Goal: Task Accomplishment & Management: Complete application form

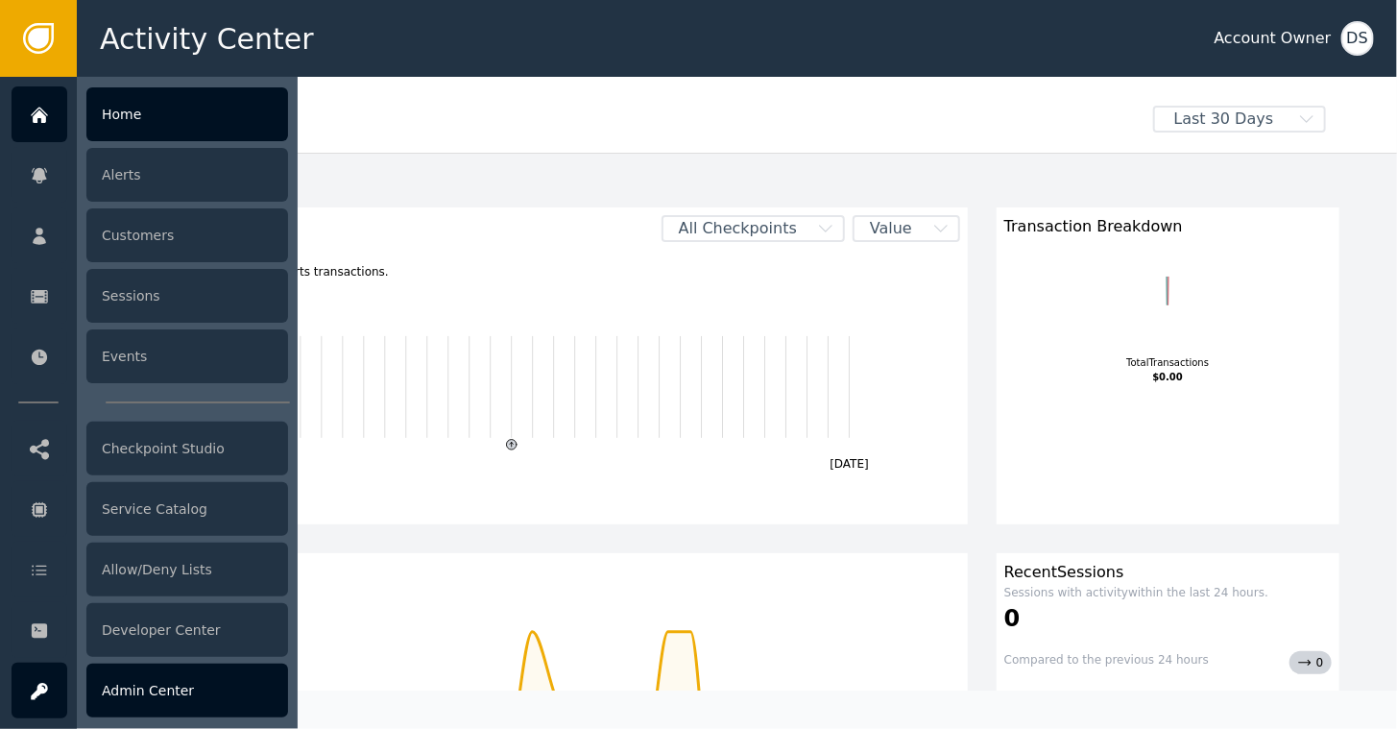
click at [140, 687] on div "Admin Center" at bounding box center [187, 690] width 202 height 54
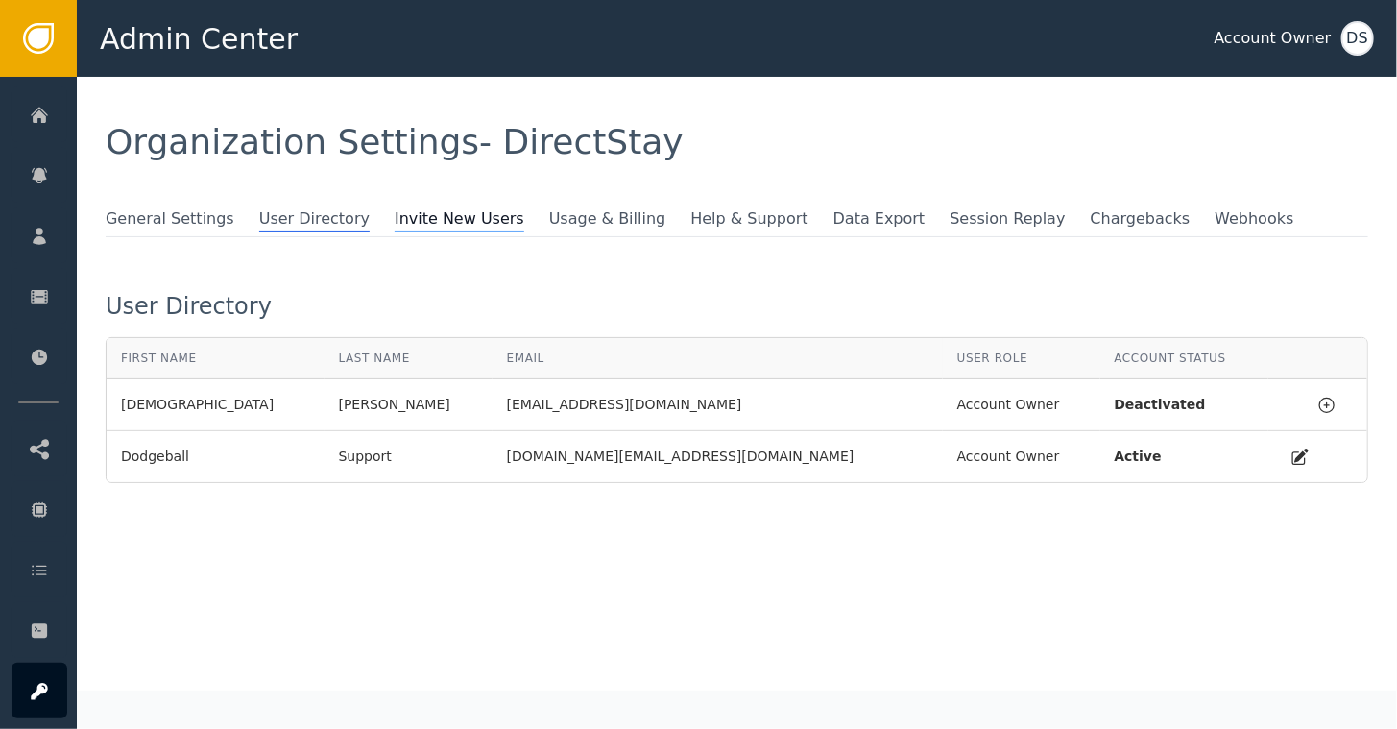
click at [395, 224] on span "Invite New Users" at bounding box center [460, 219] width 130 height 25
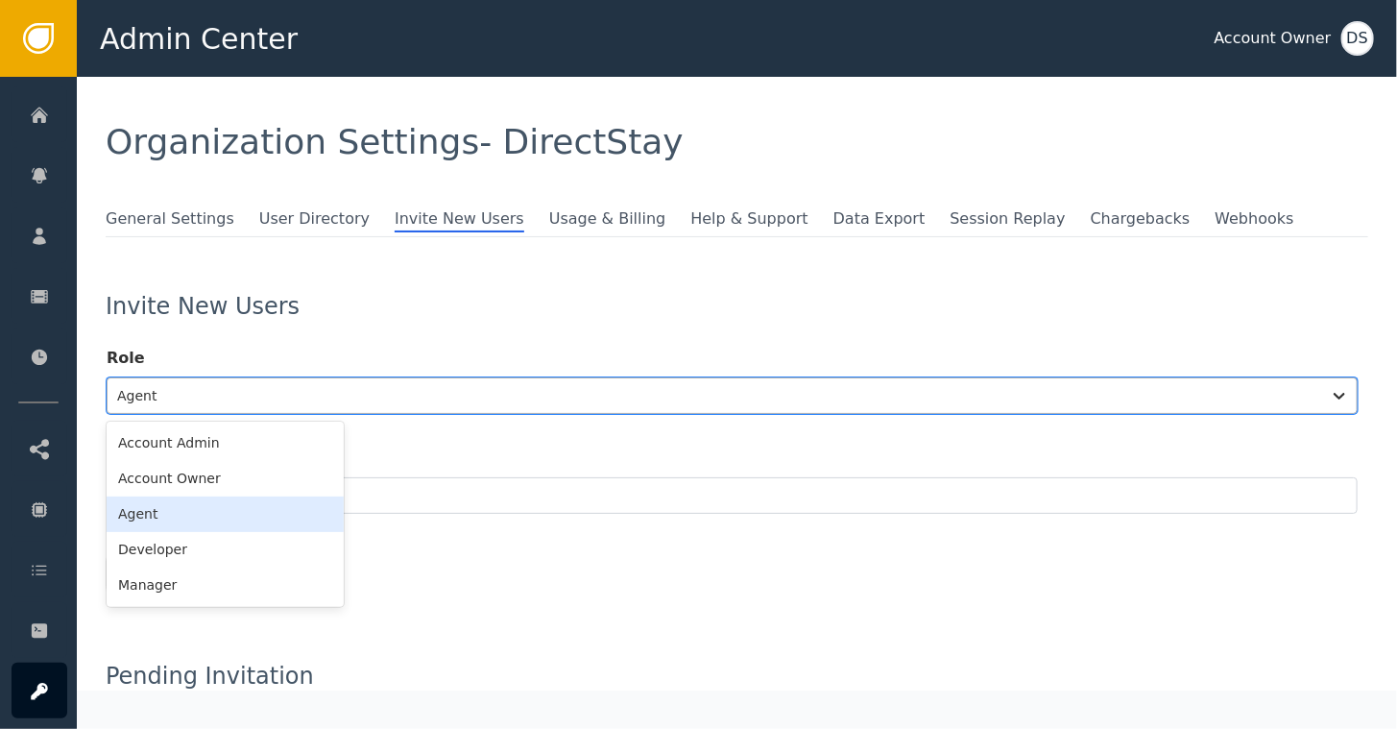
click at [291, 397] on div at bounding box center [714, 395] width 1194 height 27
click at [217, 479] on div "Account Owner" at bounding box center [225, 479] width 237 height 36
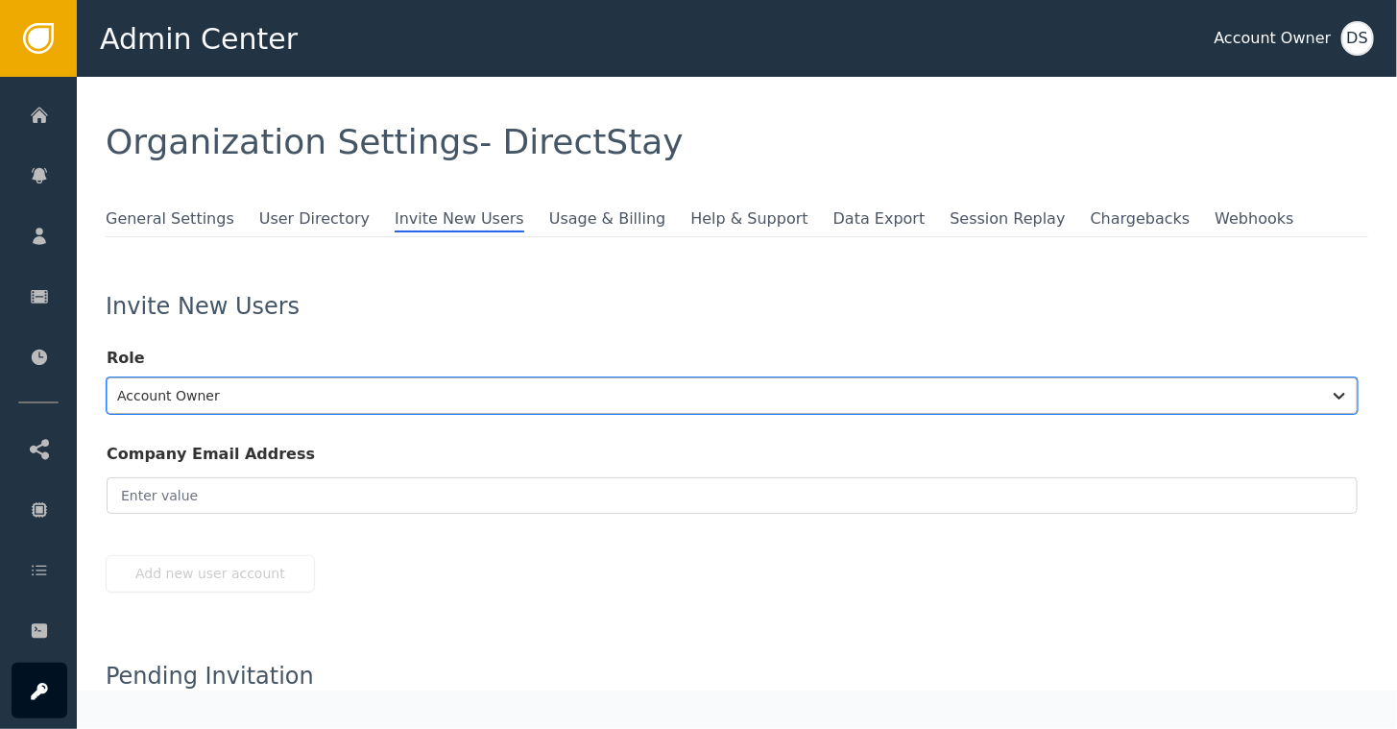
click at [231, 393] on div at bounding box center [714, 395] width 1194 height 27
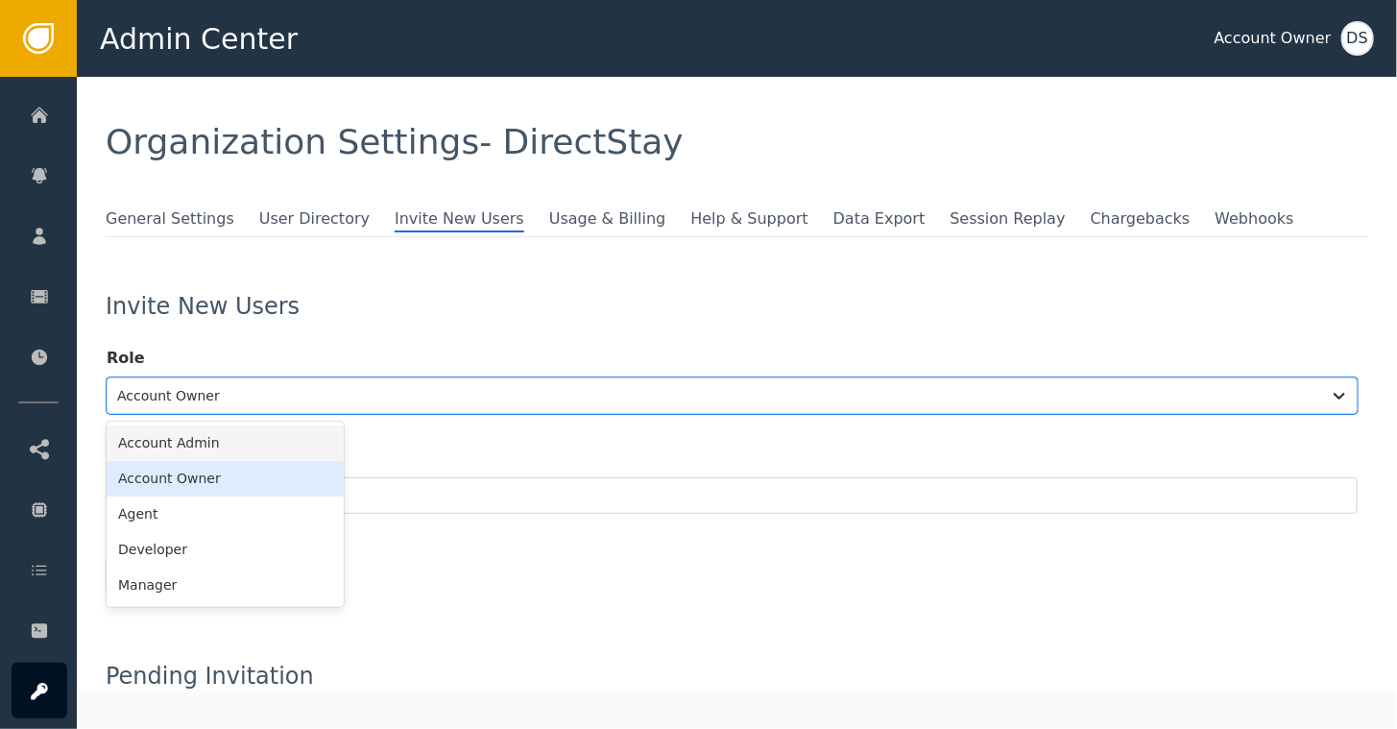
click at [219, 446] on div "Account Admin" at bounding box center [225, 443] width 237 height 36
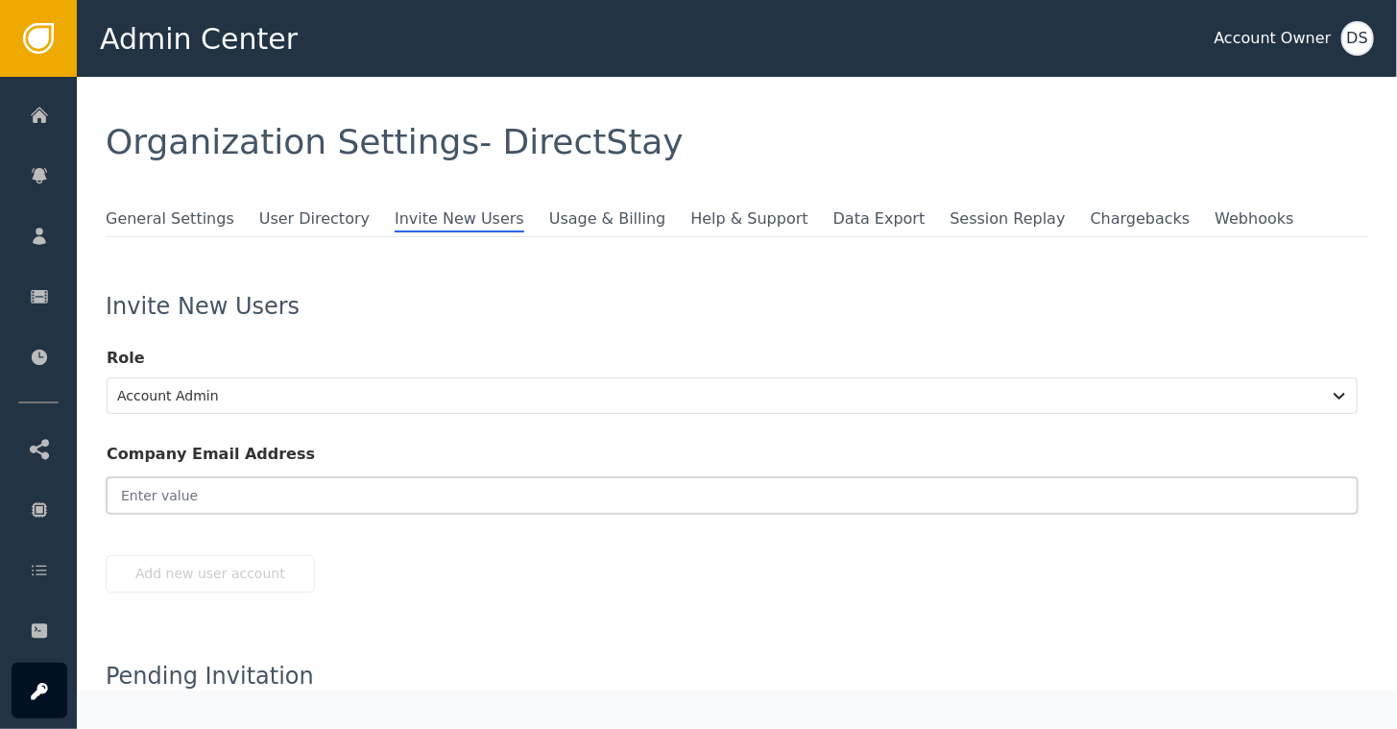
click at [224, 492] on input "email" at bounding box center [732, 495] width 1251 height 36
paste input "[EMAIL_ADDRESS][DOMAIN_NAME]"
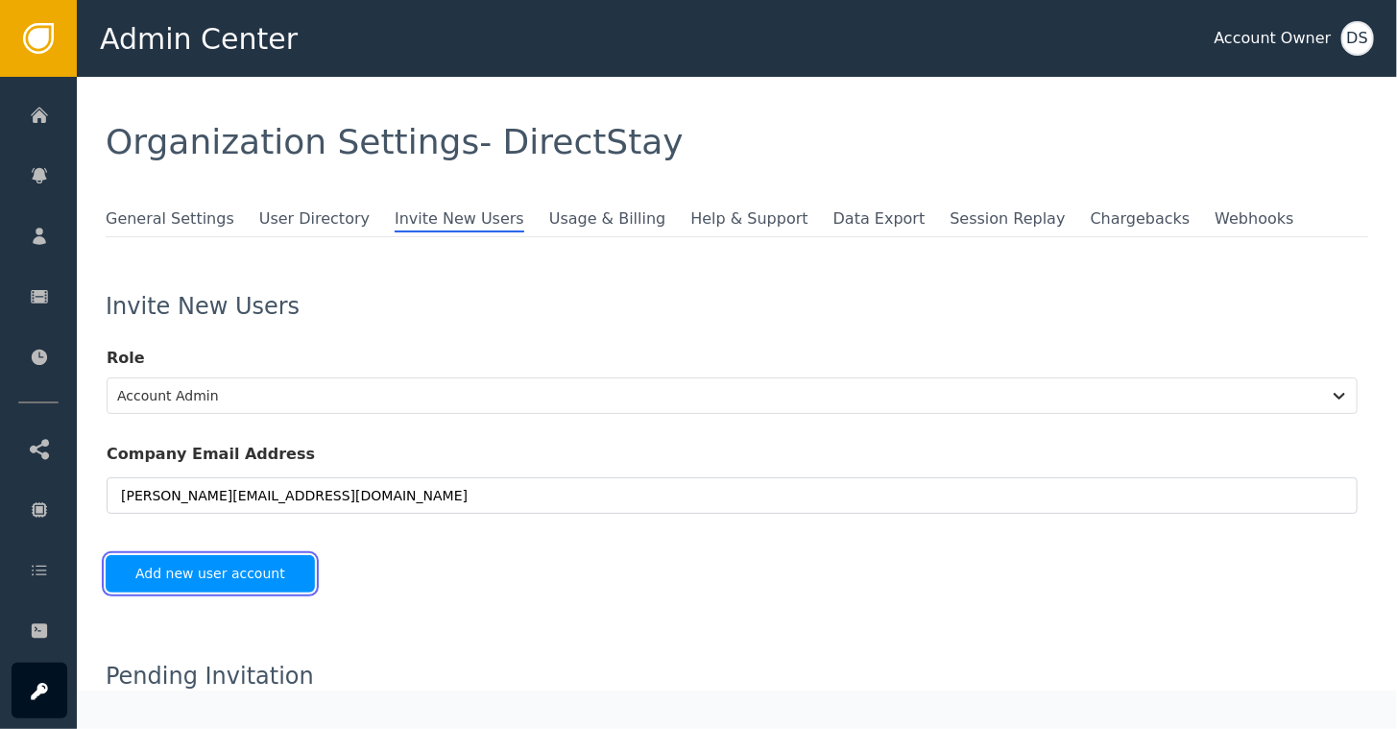
click at [212, 566] on button "Add new user account" at bounding box center [210, 573] width 209 height 37
type input "[PERSON_NAME][EMAIL_ADDRESS][DOMAIN_NAME]"
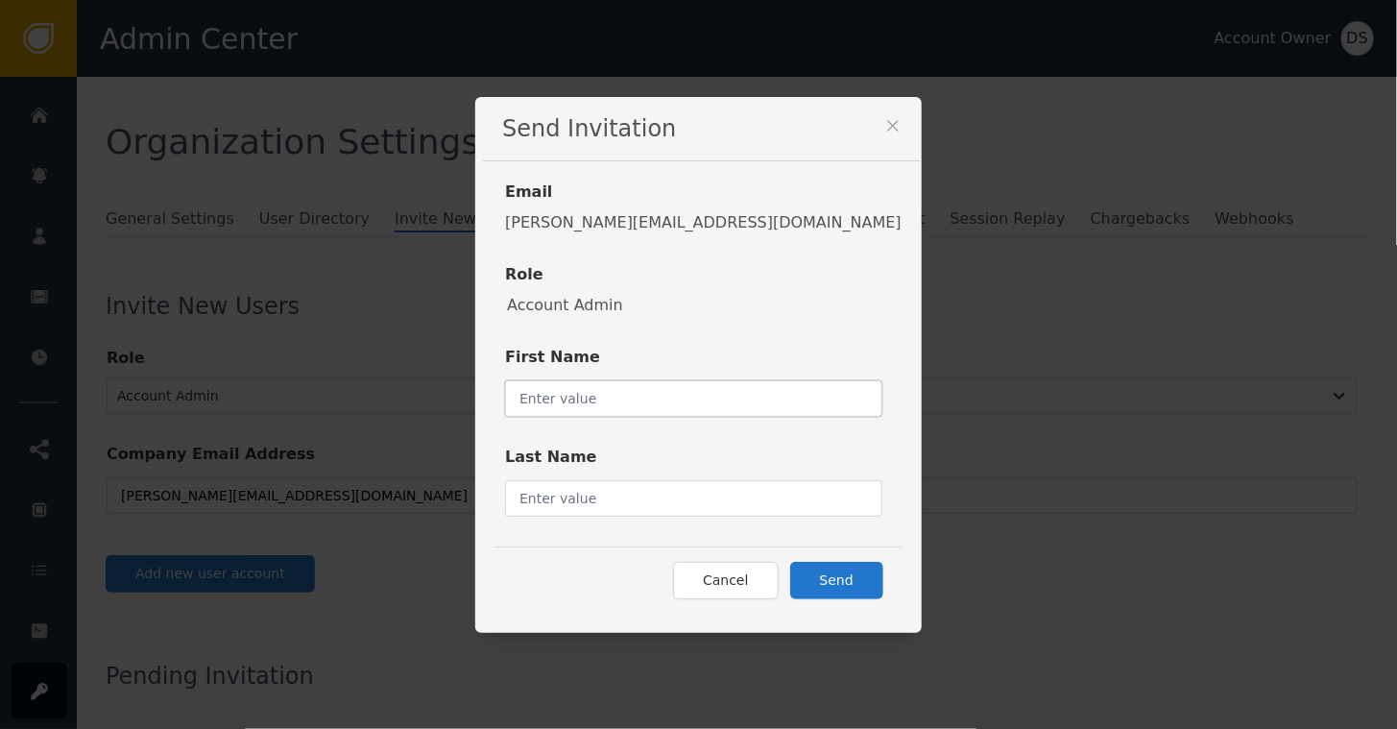
click at [626, 396] on input "text" at bounding box center [693, 398] width 377 height 36
click at [620, 399] on input "[PERSON_NAME]" at bounding box center [693, 398] width 377 height 36
type input "[PERSON_NAME]"
click at [644, 491] on input "text" at bounding box center [693, 498] width 377 height 36
type input "AoxApps"
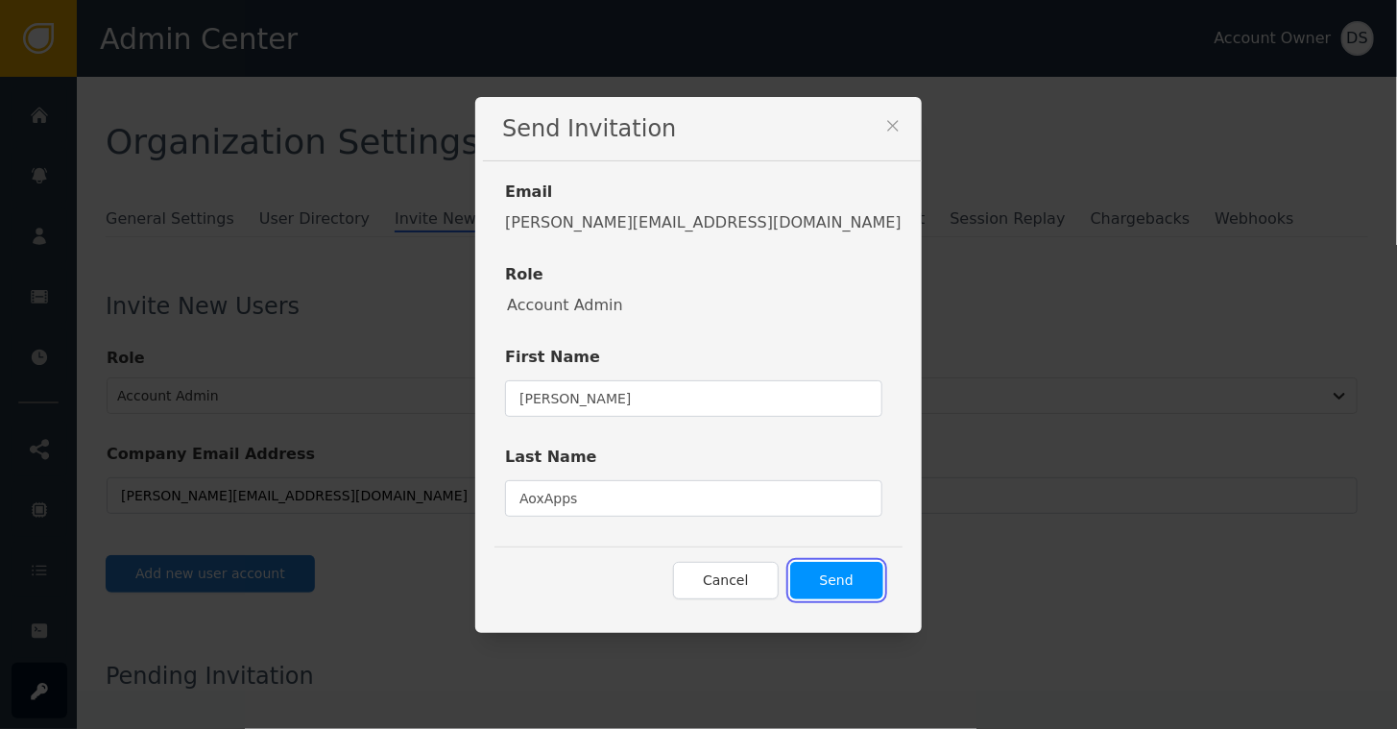
click at [790, 582] on button "Send" at bounding box center [836, 580] width 93 height 37
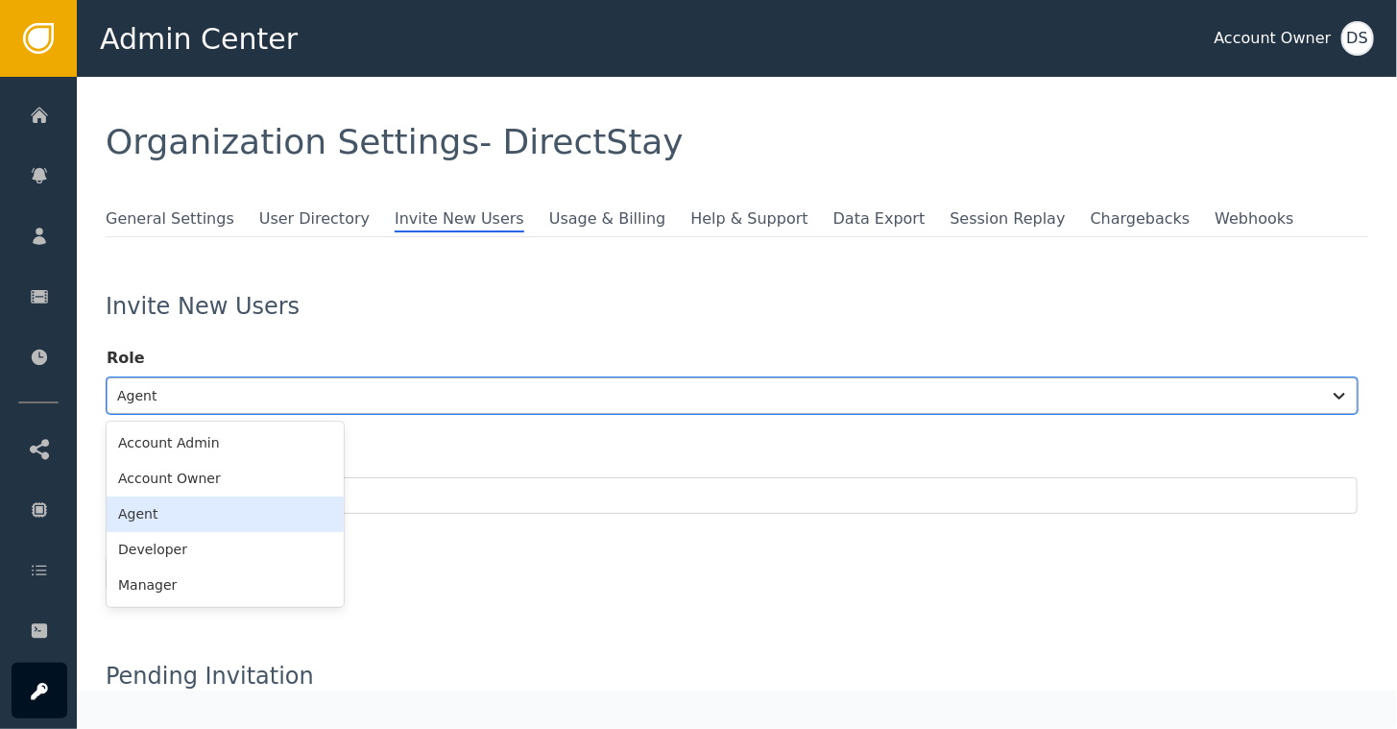
click at [284, 392] on div at bounding box center [714, 395] width 1194 height 27
click at [209, 444] on div "Account Admin" at bounding box center [225, 443] width 237 height 36
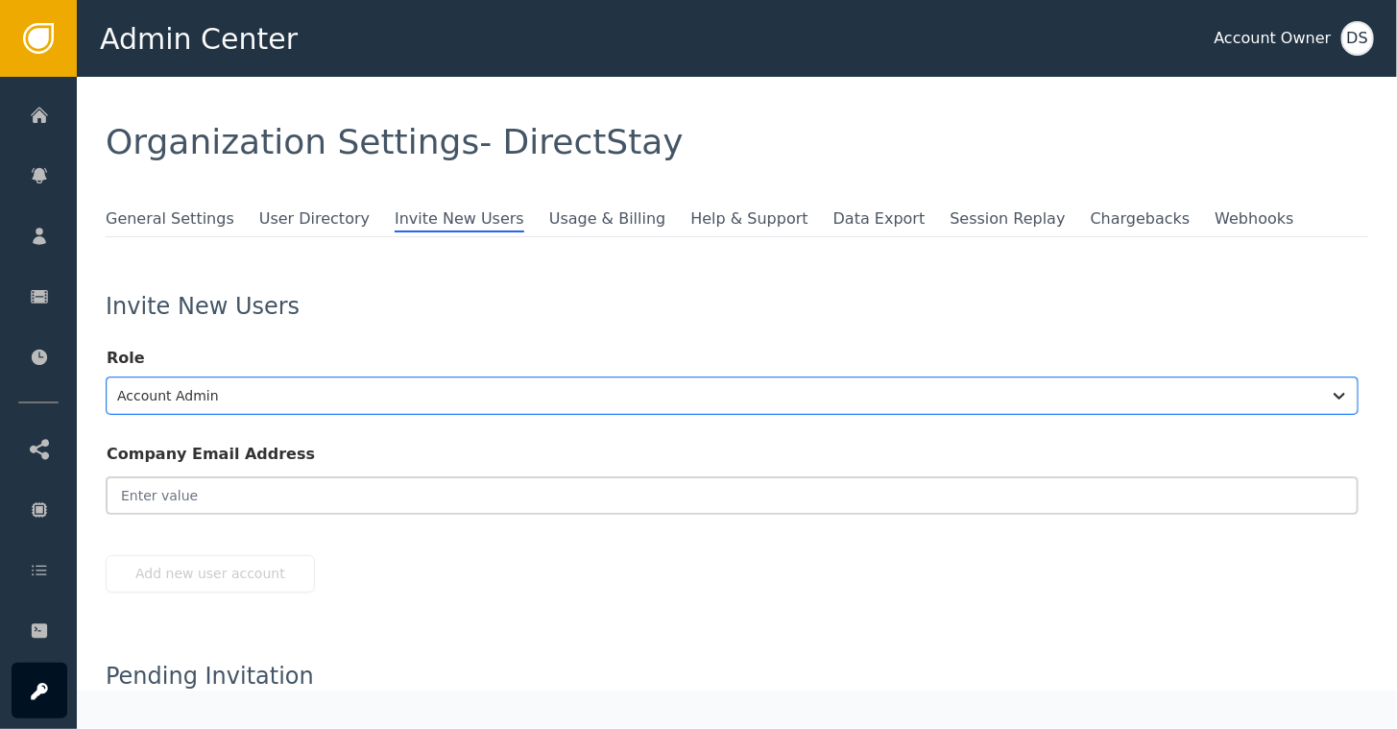
click at [183, 501] on input "email" at bounding box center [732, 495] width 1251 height 36
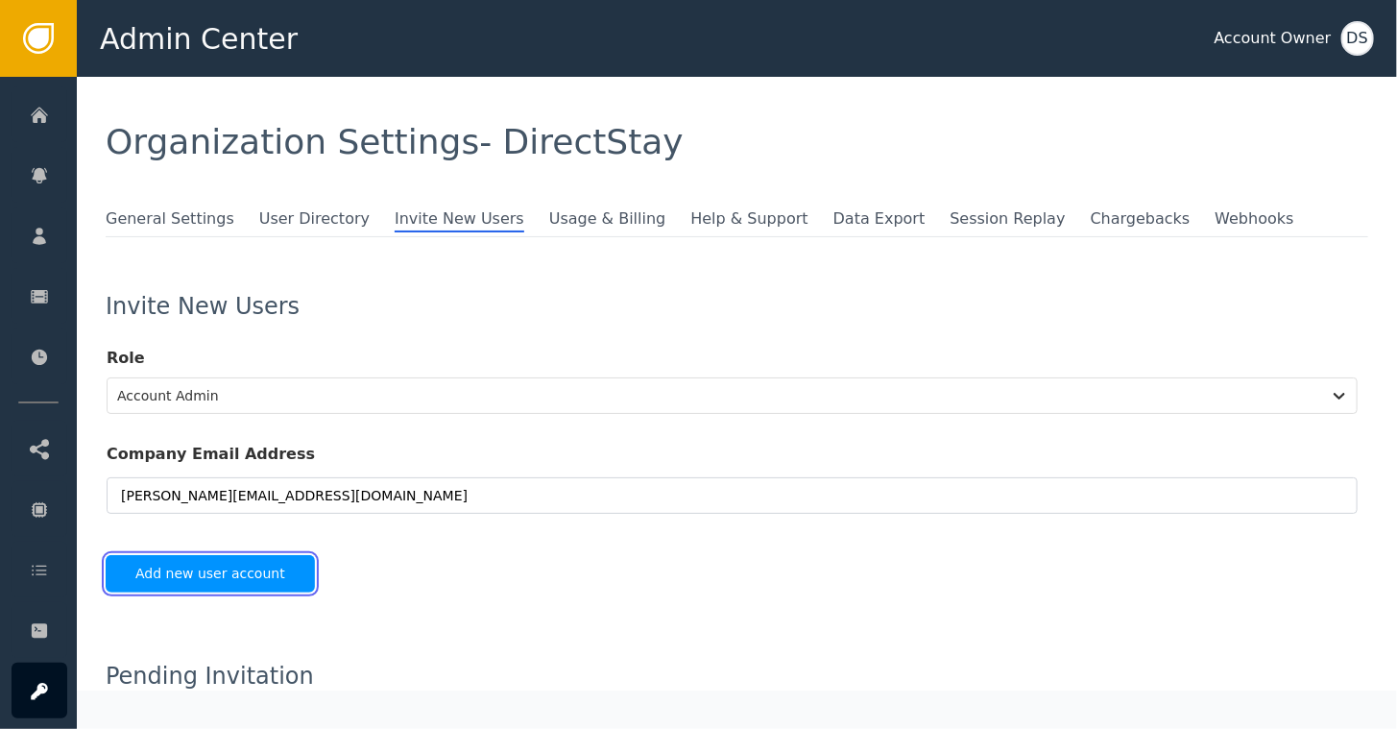
click at [204, 560] on button "Add new user account" at bounding box center [210, 573] width 209 height 37
type input "[PERSON_NAME][EMAIL_ADDRESS][DOMAIN_NAME]"
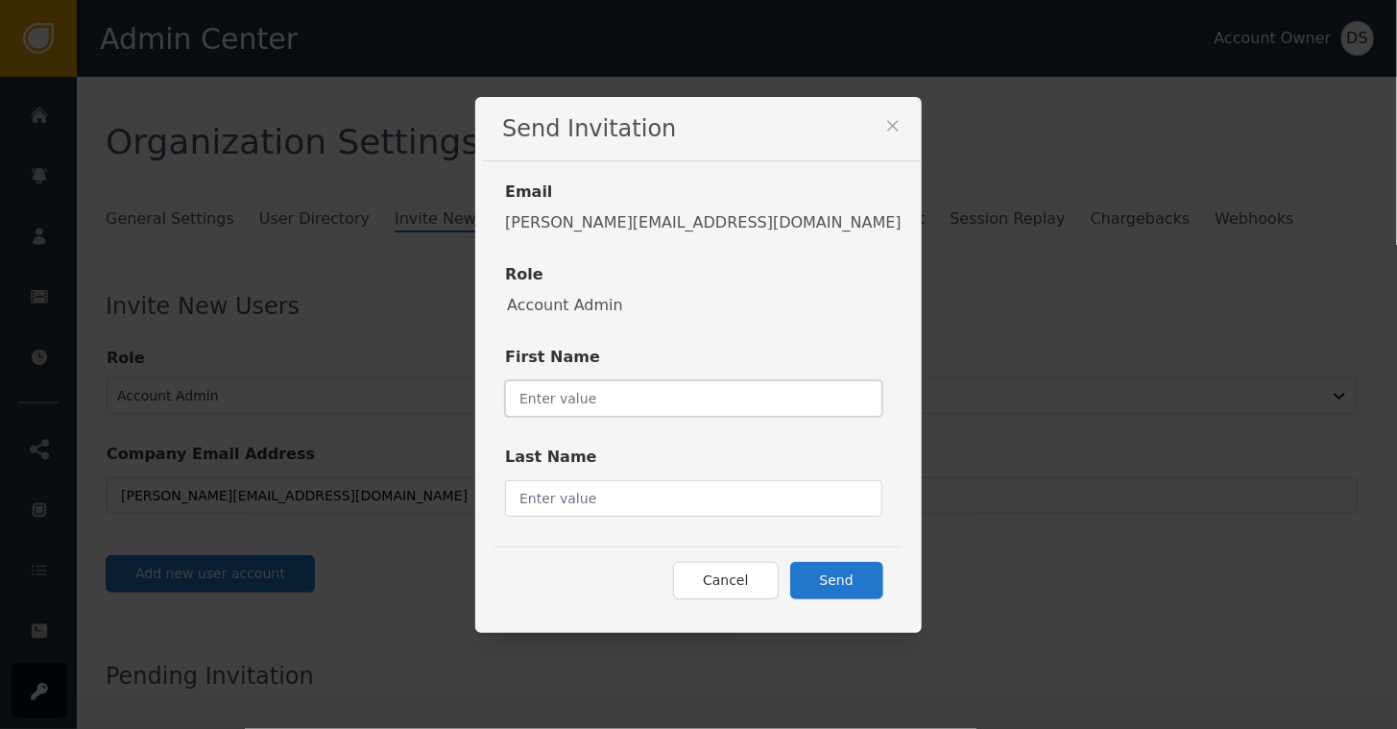
click at [621, 400] on input "text" at bounding box center [693, 398] width 377 height 36
type input "[PERSON_NAME]"
type input "AoxApps"
click at [790, 577] on button "Send" at bounding box center [836, 580] width 93 height 37
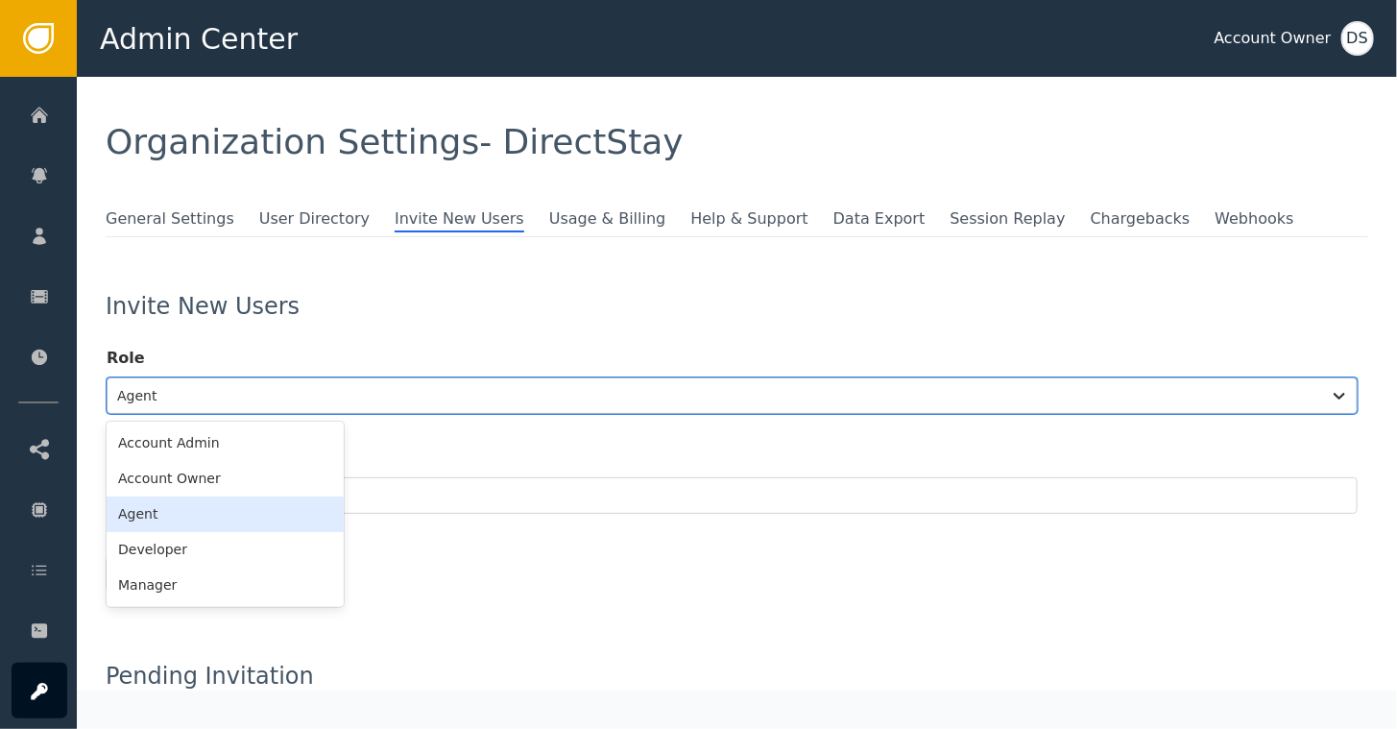
click at [214, 386] on div at bounding box center [714, 395] width 1194 height 27
click at [202, 454] on div "Account Admin" at bounding box center [225, 443] width 237 height 36
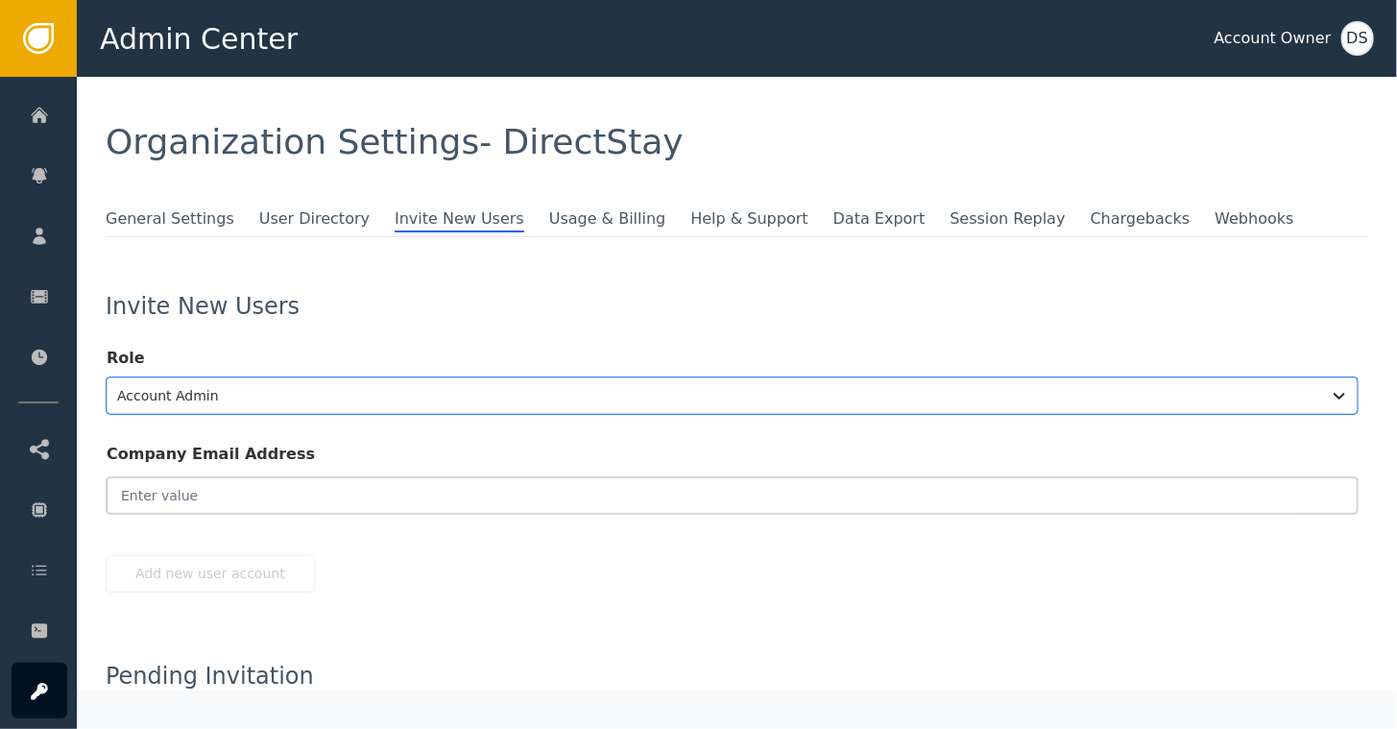
click at [205, 493] on input "email" at bounding box center [732, 495] width 1251 height 36
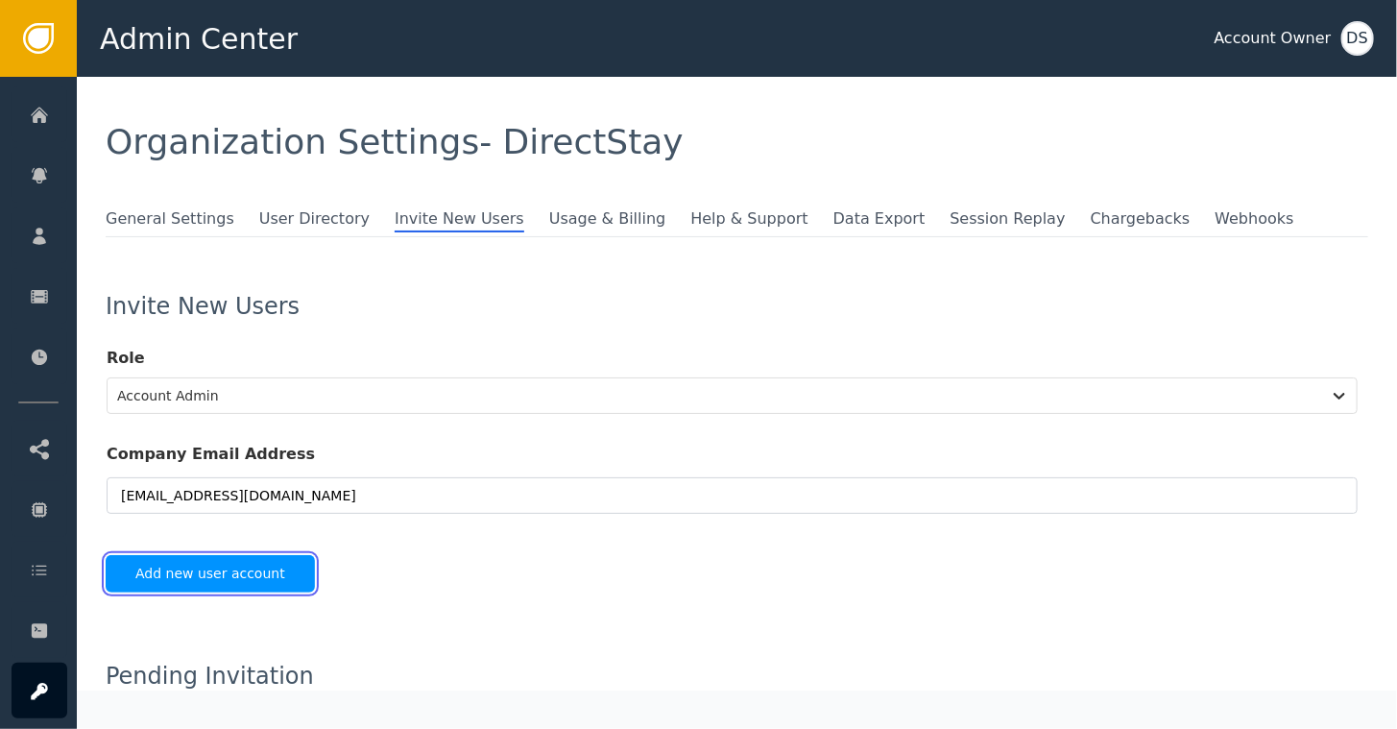
click at [170, 564] on button "Add new user account" at bounding box center [210, 573] width 209 height 37
type input "[EMAIL_ADDRESS][DOMAIN_NAME]"
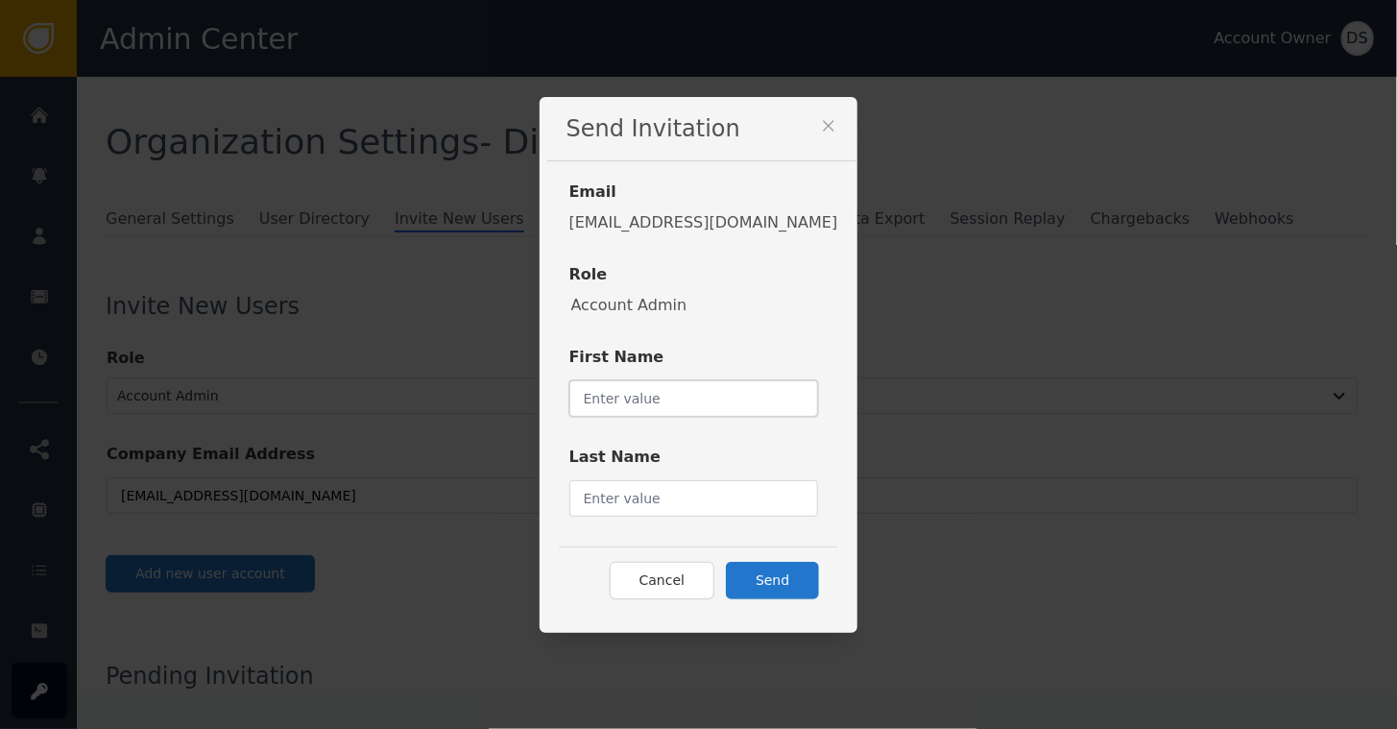
click at [674, 395] on input "text" at bounding box center [694, 398] width 250 height 36
type input "[DEMOGRAPHIC_DATA]"
type input "AoxApps"
click at [728, 572] on button "Send" at bounding box center [772, 580] width 93 height 37
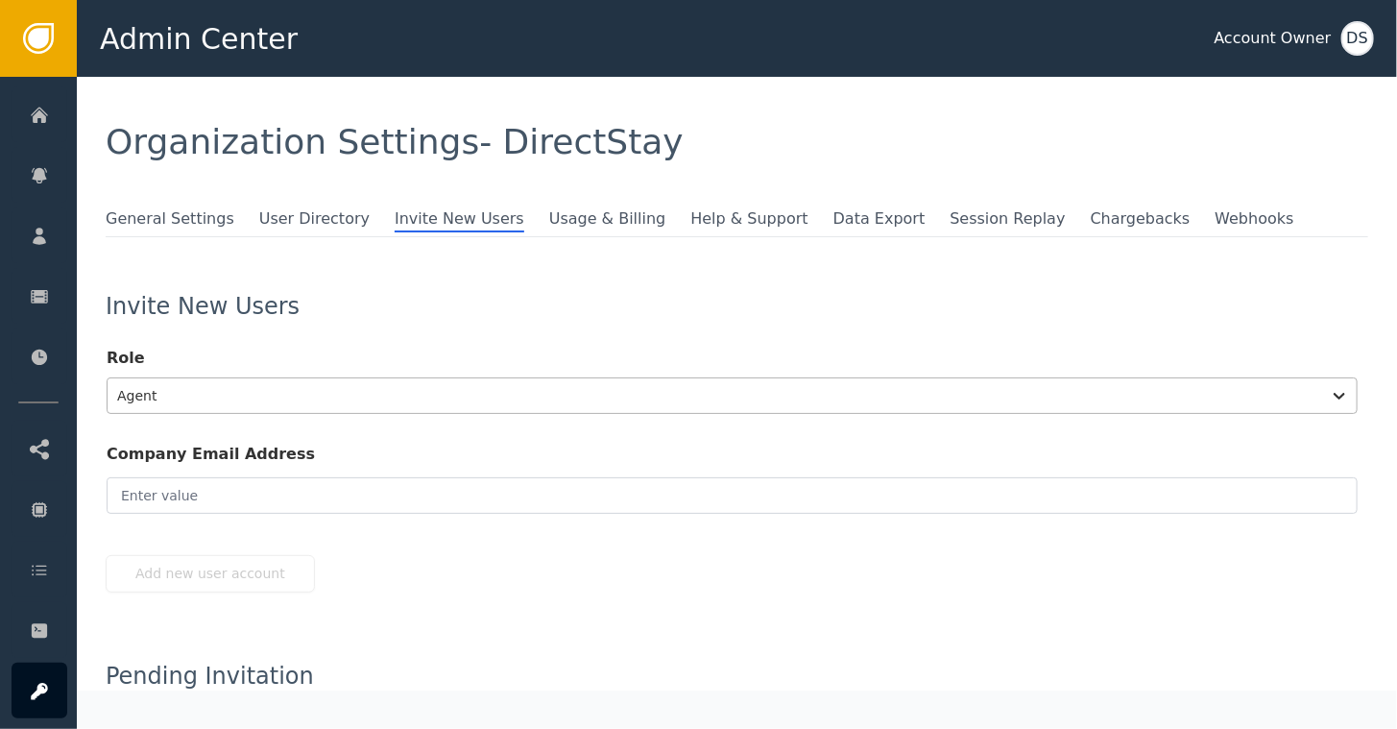
click at [215, 399] on div at bounding box center [714, 395] width 1194 height 27
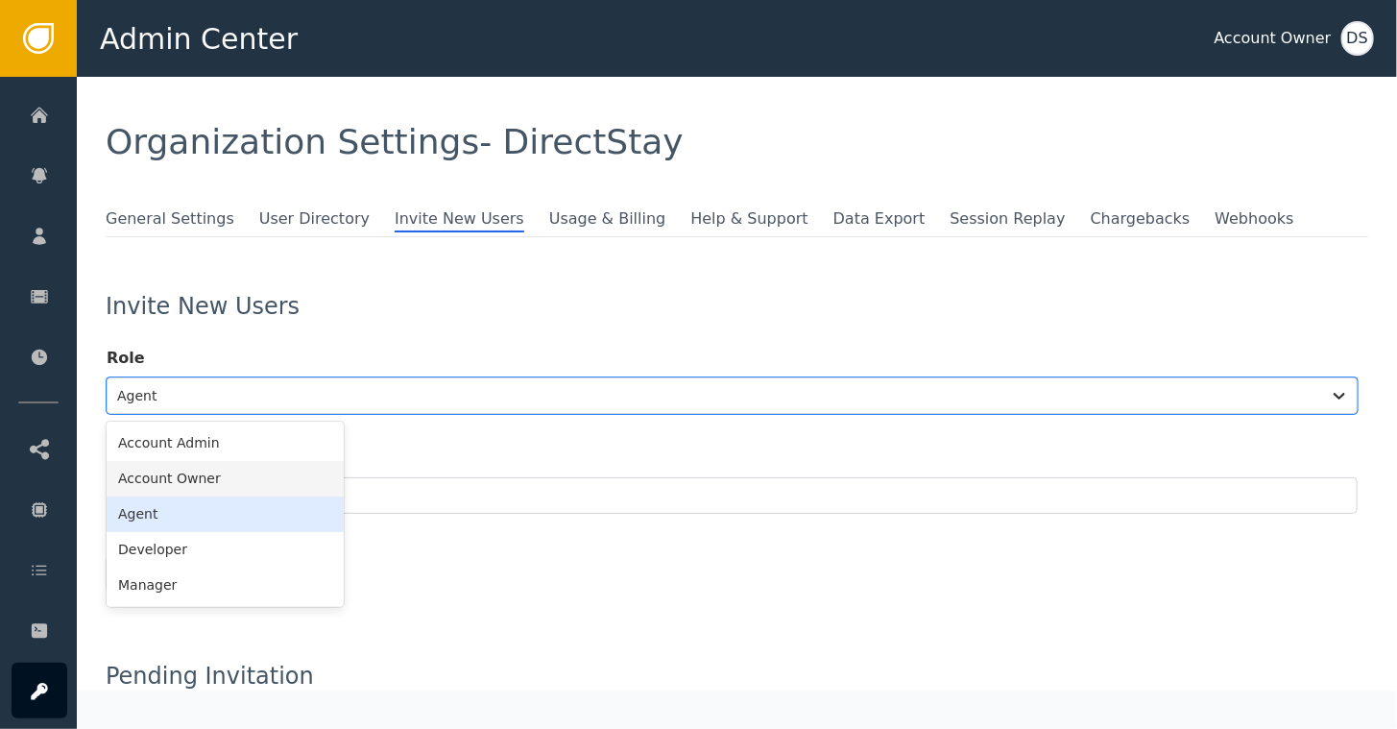
click at [195, 480] on div "Account Owner" at bounding box center [225, 479] width 237 height 36
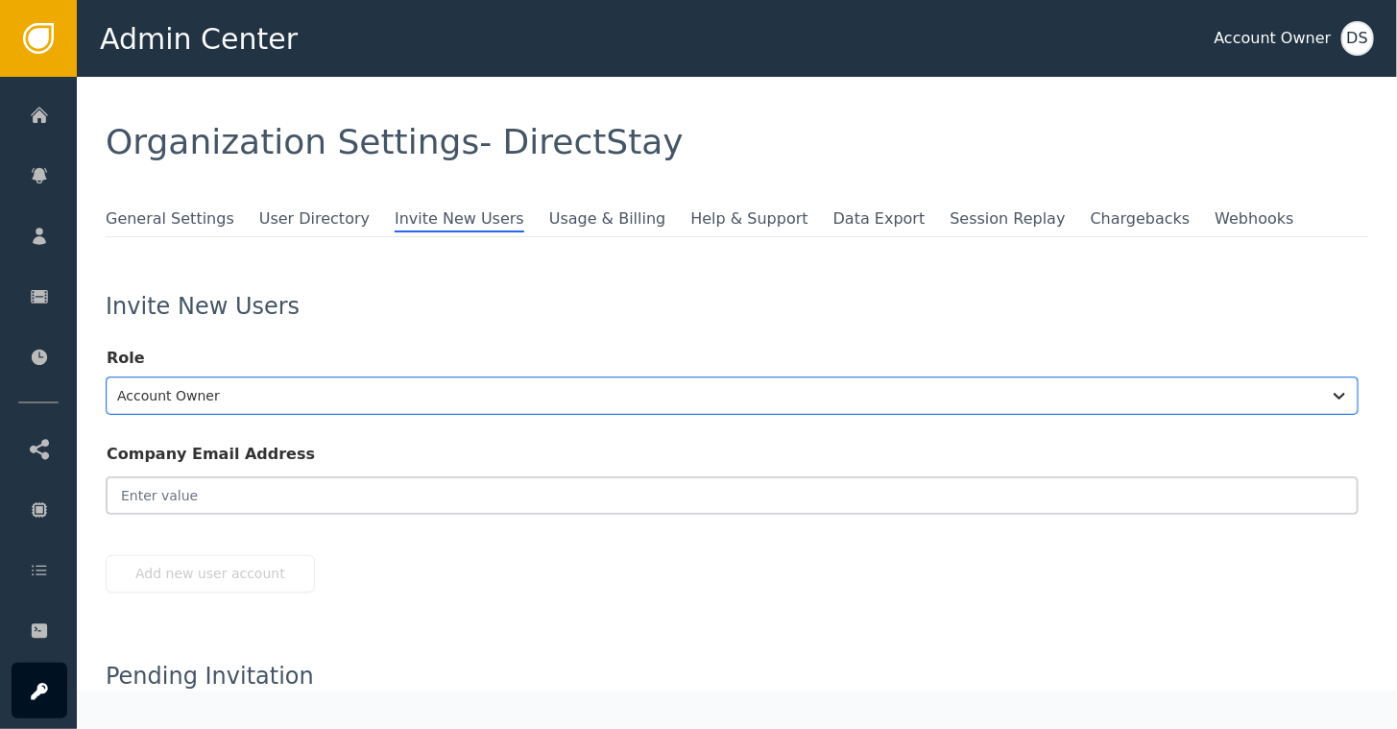
click at [182, 495] on input "email" at bounding box center [732, 495] width 1251 height 36
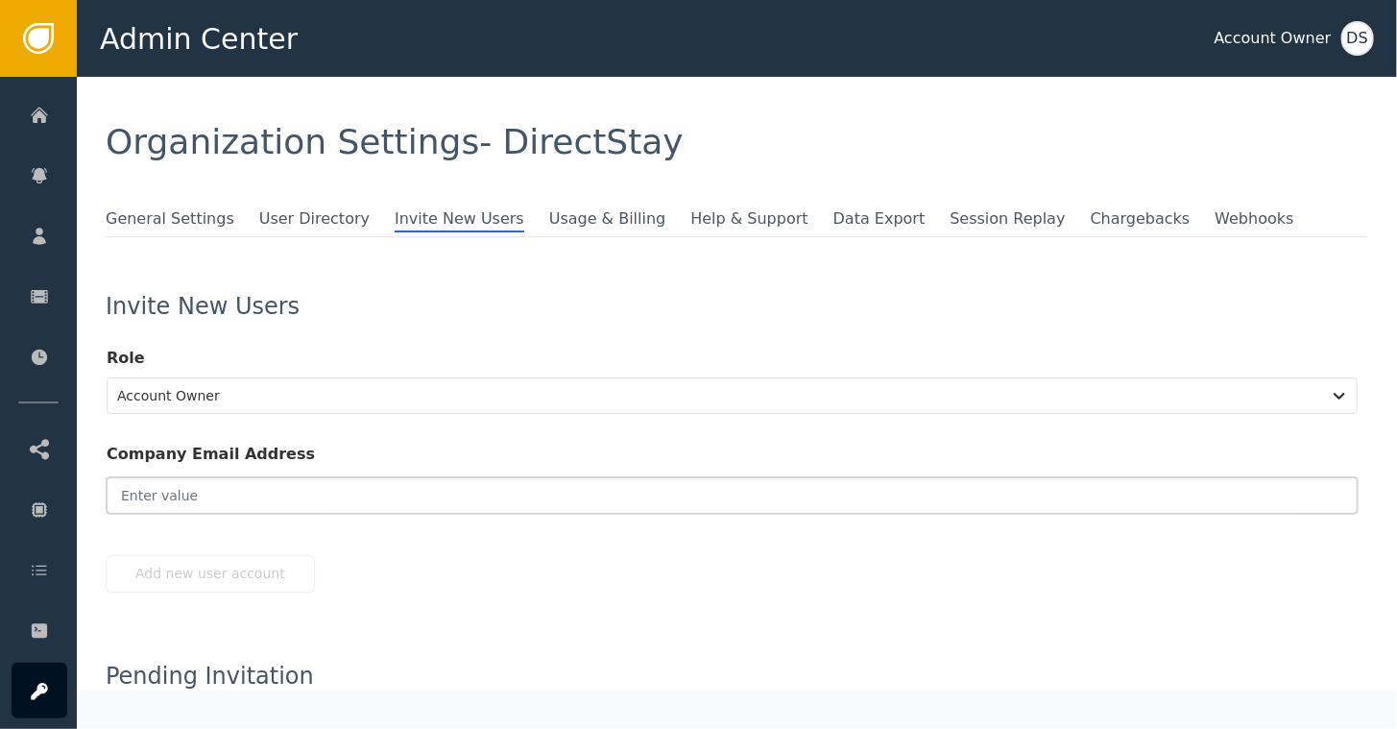
paste input "[PERSON_NAME][EMAIL_ADDRESS][DOMAIN_NAME]"
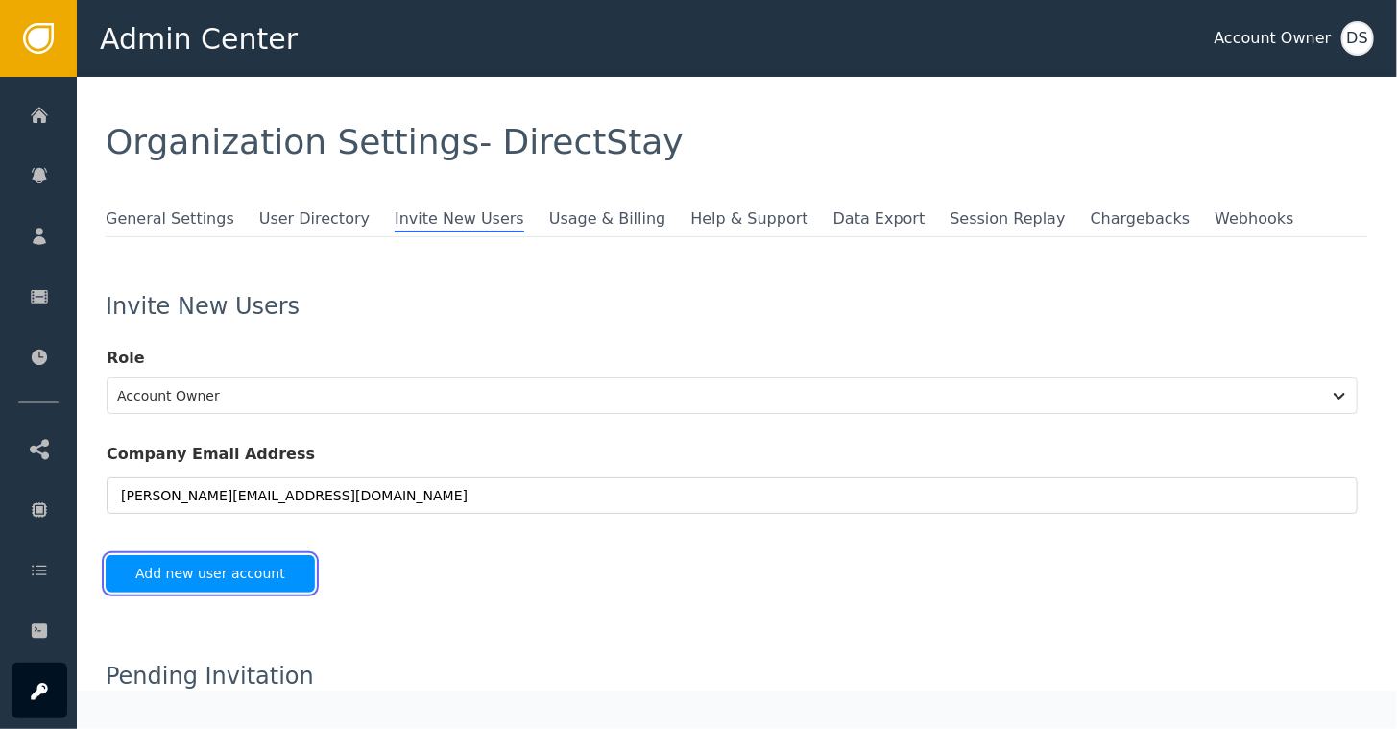
click at [208, 568] on button "Add new user account" at bounding box center [210, 573] width 209 height 37
type input "[PERSON_NAME][EMAIL_ADDRESS][DOMAIN_NAME]"
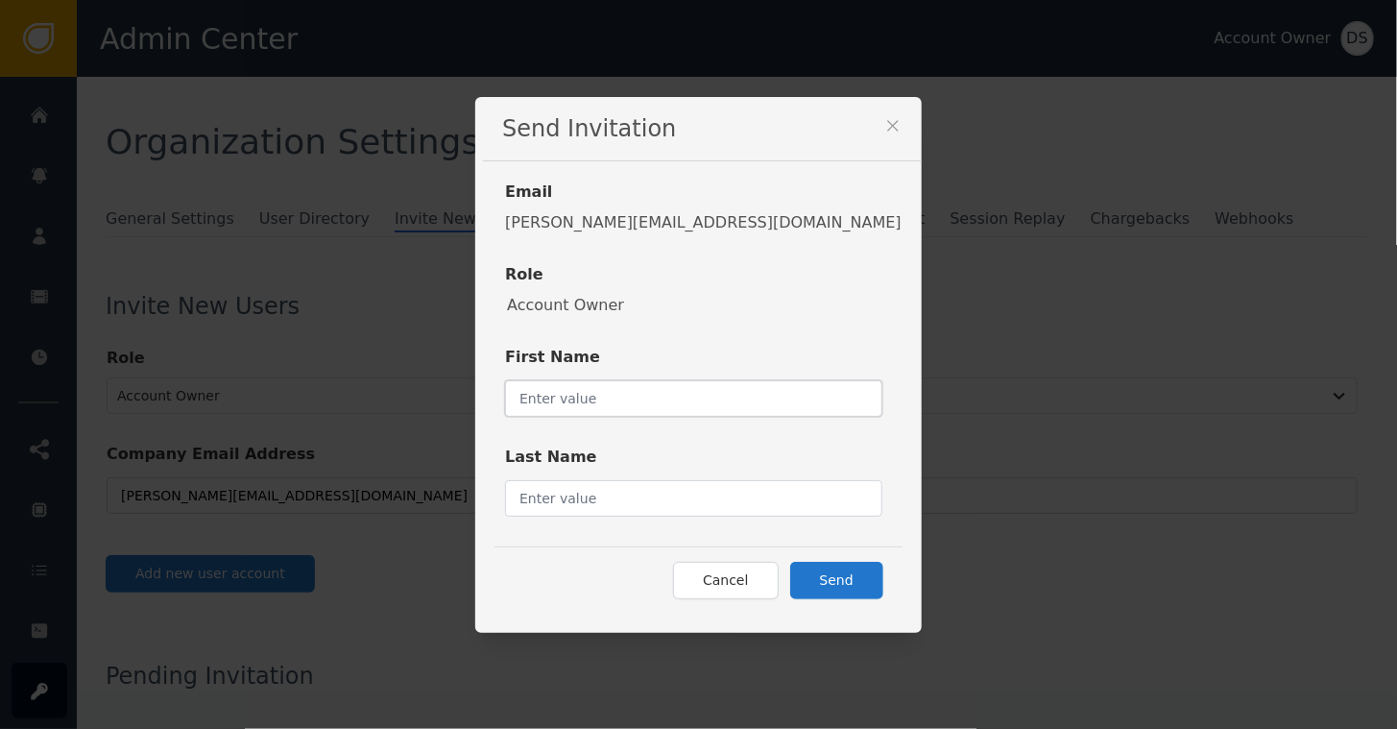
click at [602, 402] on input "text" at bounding box center [693, 398] width 377 height 36
type input "[PERSON_NAME]"
click at [619, 497] on input "text" at bounding box center [693, 498] width 377 height 36
type input "[PERSON_NAME]"
click at [629, 630] on div "Email [PERSON_NAME][EMAIL_ADDRESS][DOMAIN_NAME] Role Account Owner First Name […" at bounding box center [698, 396] width 446 height 471
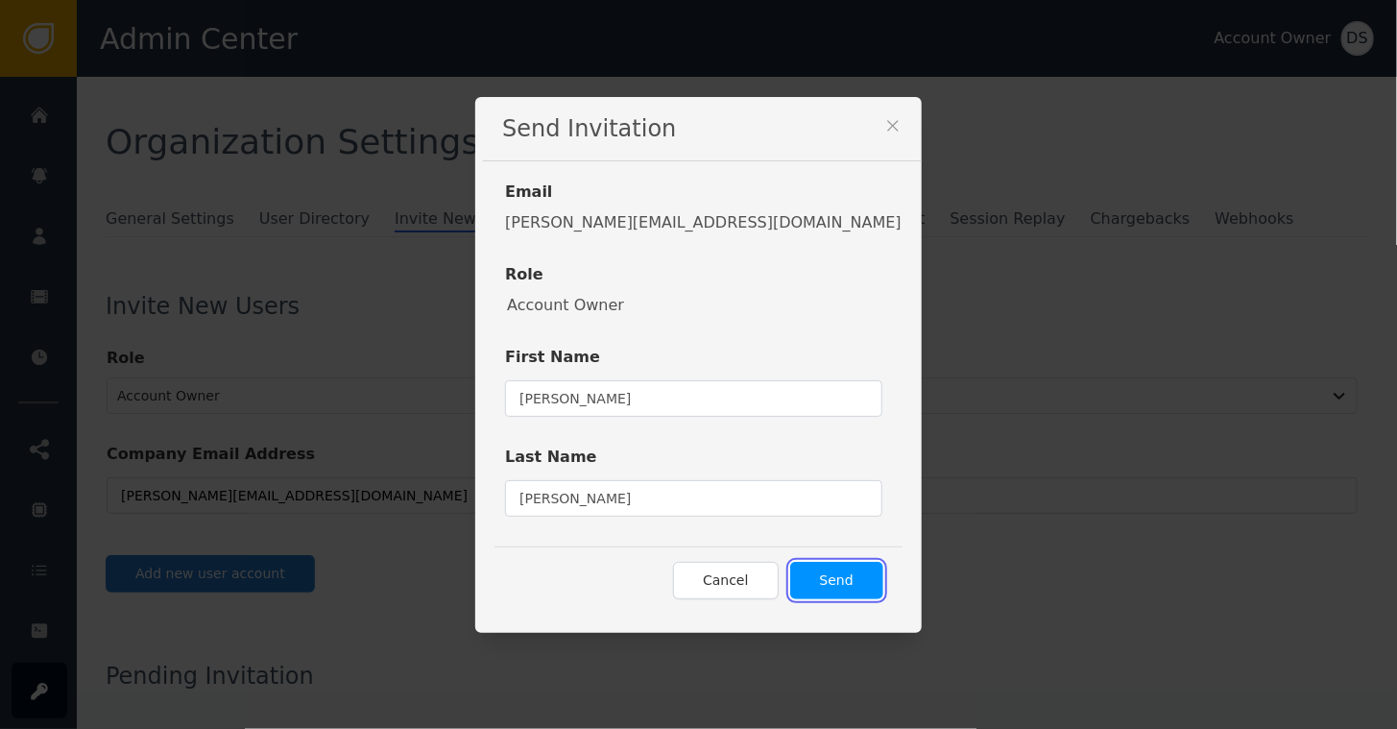
click at [790, 581] on button "Send" at bounding box center [836, 580] width 93 height 37
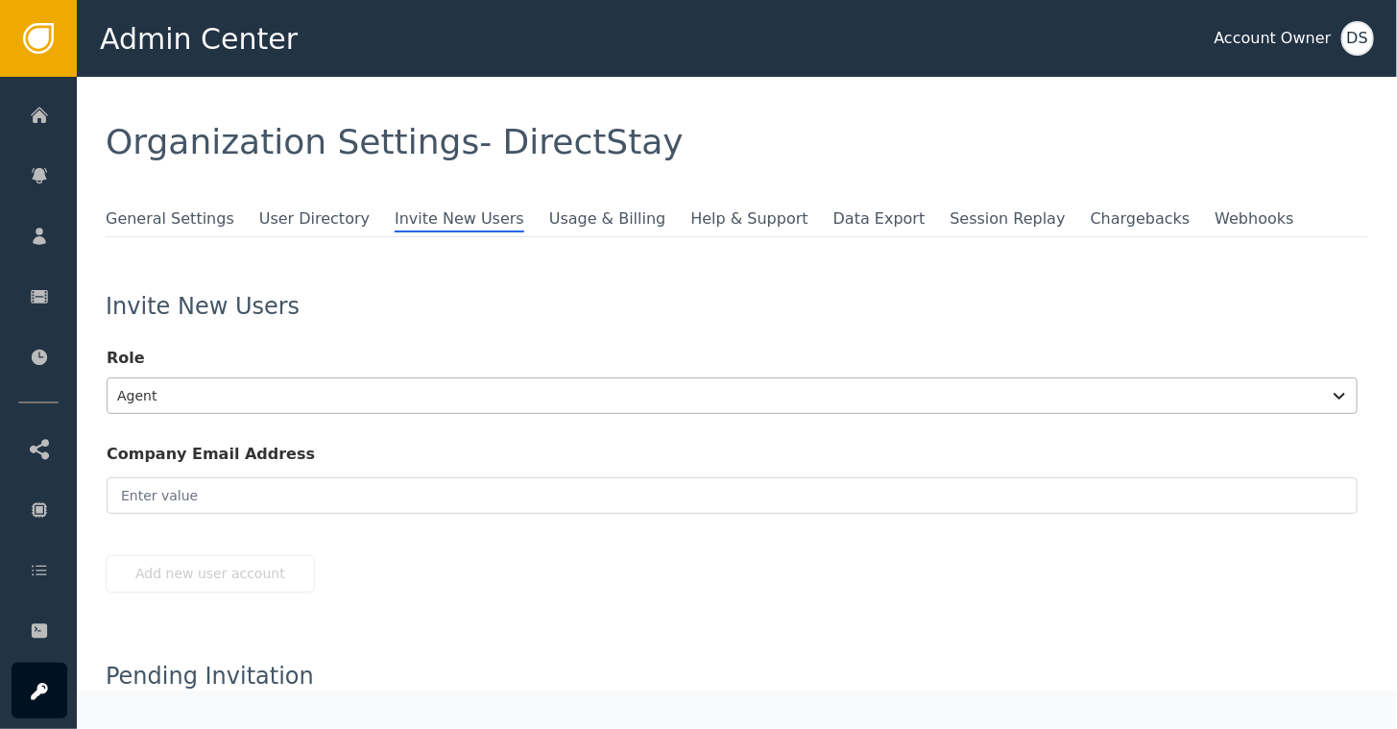
click at [384, 399] on div at bounding box center [714, 395] width 1194 height 27
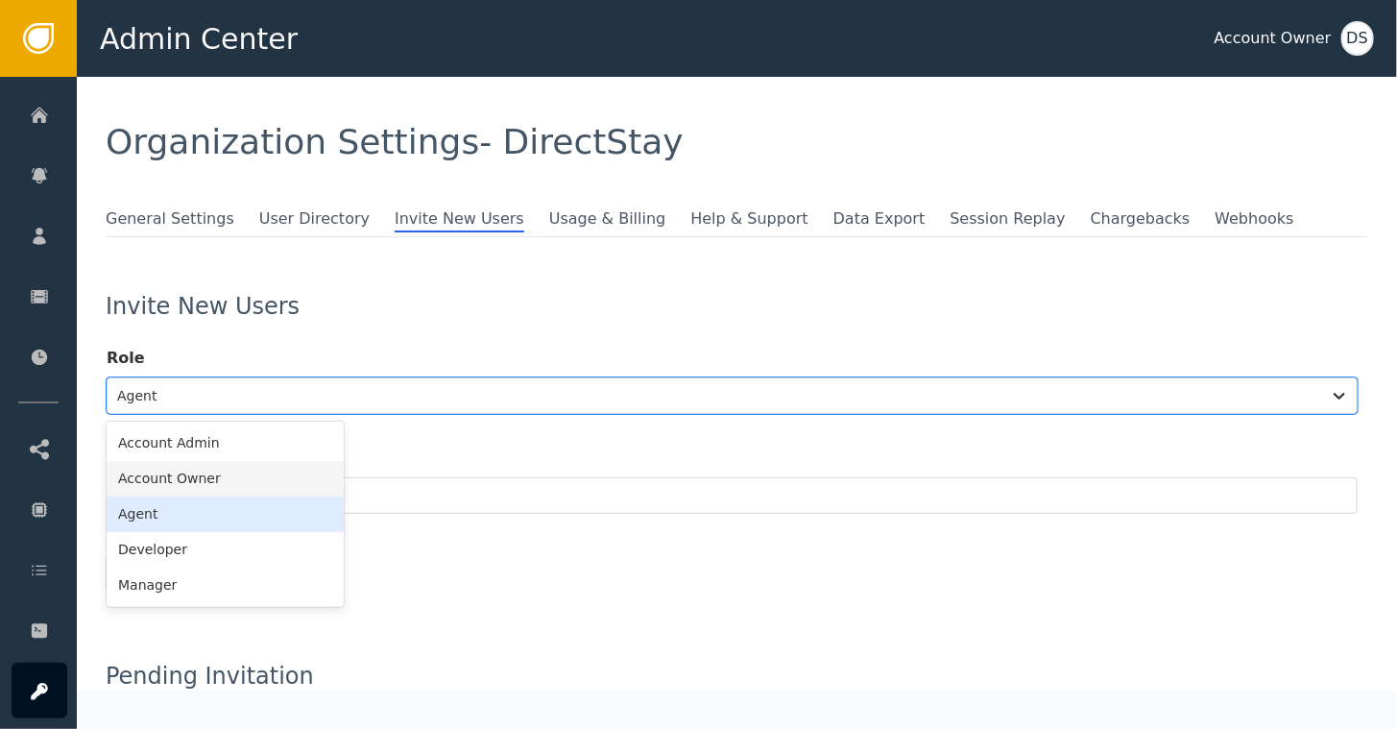
click at [182, 477] on div "Account Owner" at bounding box center [225, 479] width 237 height 36
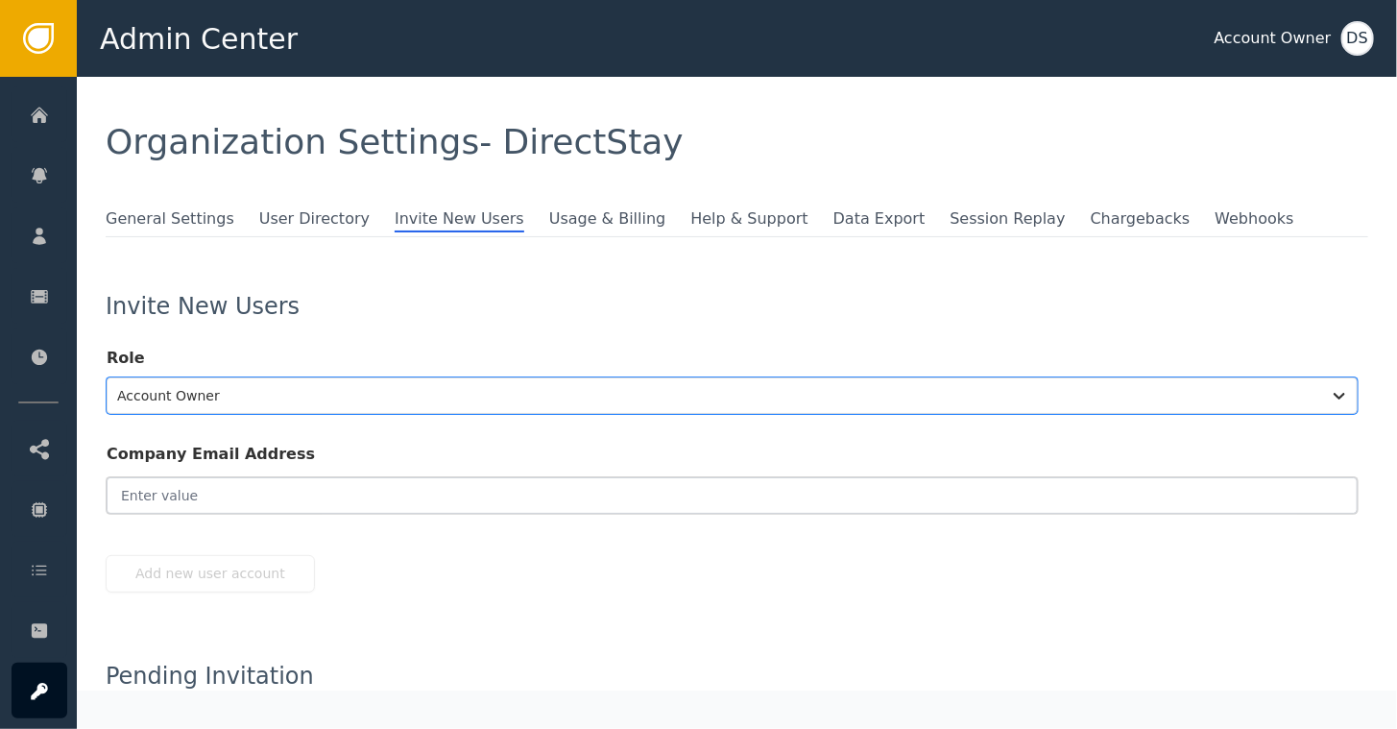
click at [184, 494] on input "email" at bounding box center [732, 495] width 1251 height 36
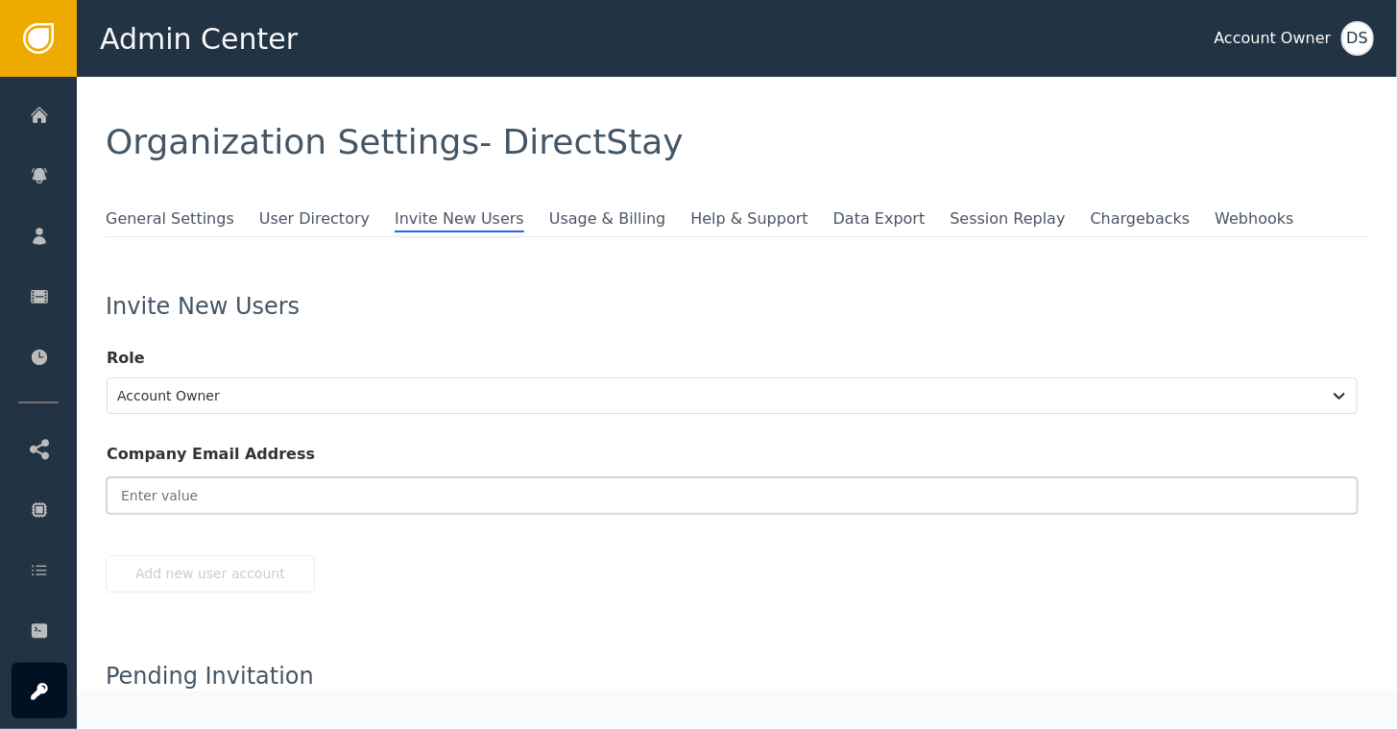
paste input "[EMAIL_ADDRESS][DOMAIN_NAME]"
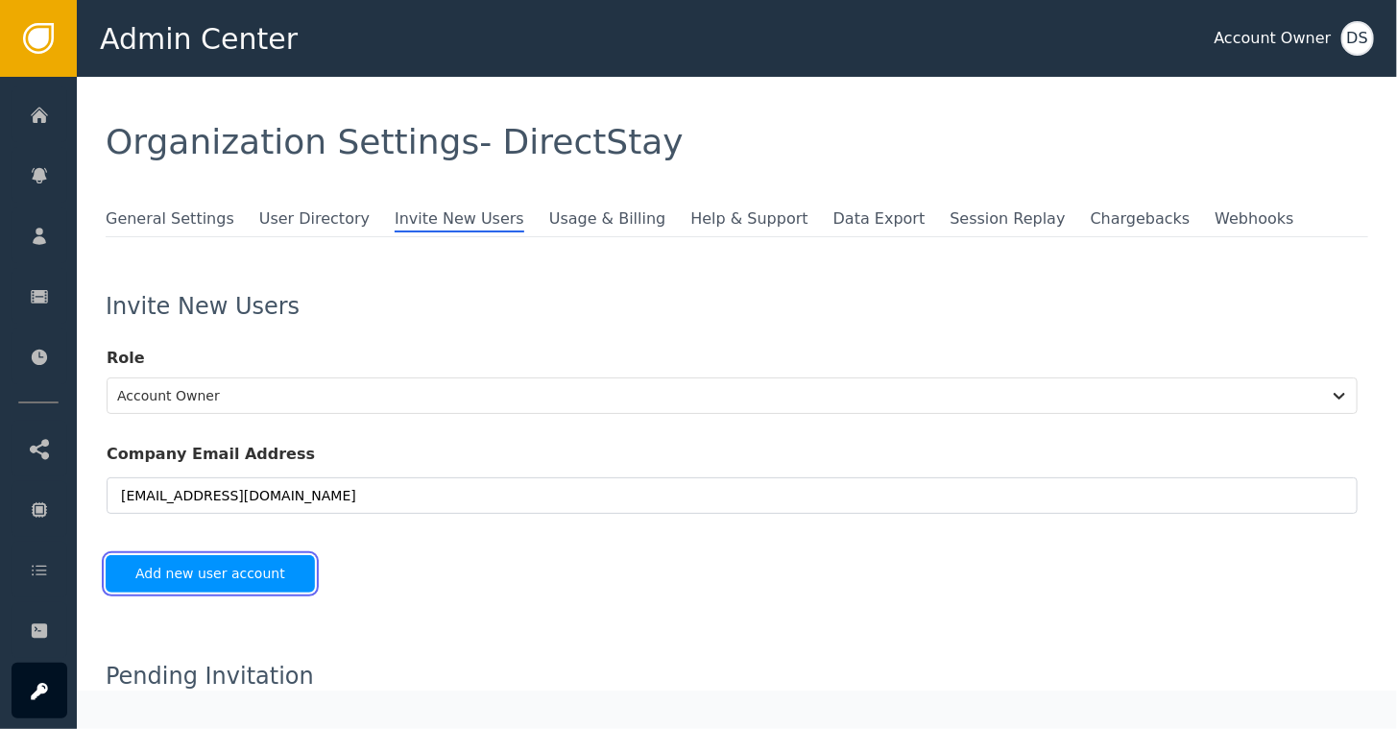
click at [207, 569] on button "Add new user account" at bounding box center [210, 573] width 209 height 37
type input "[EMAIL_ADDRESS][DOMAIN_NAME]"
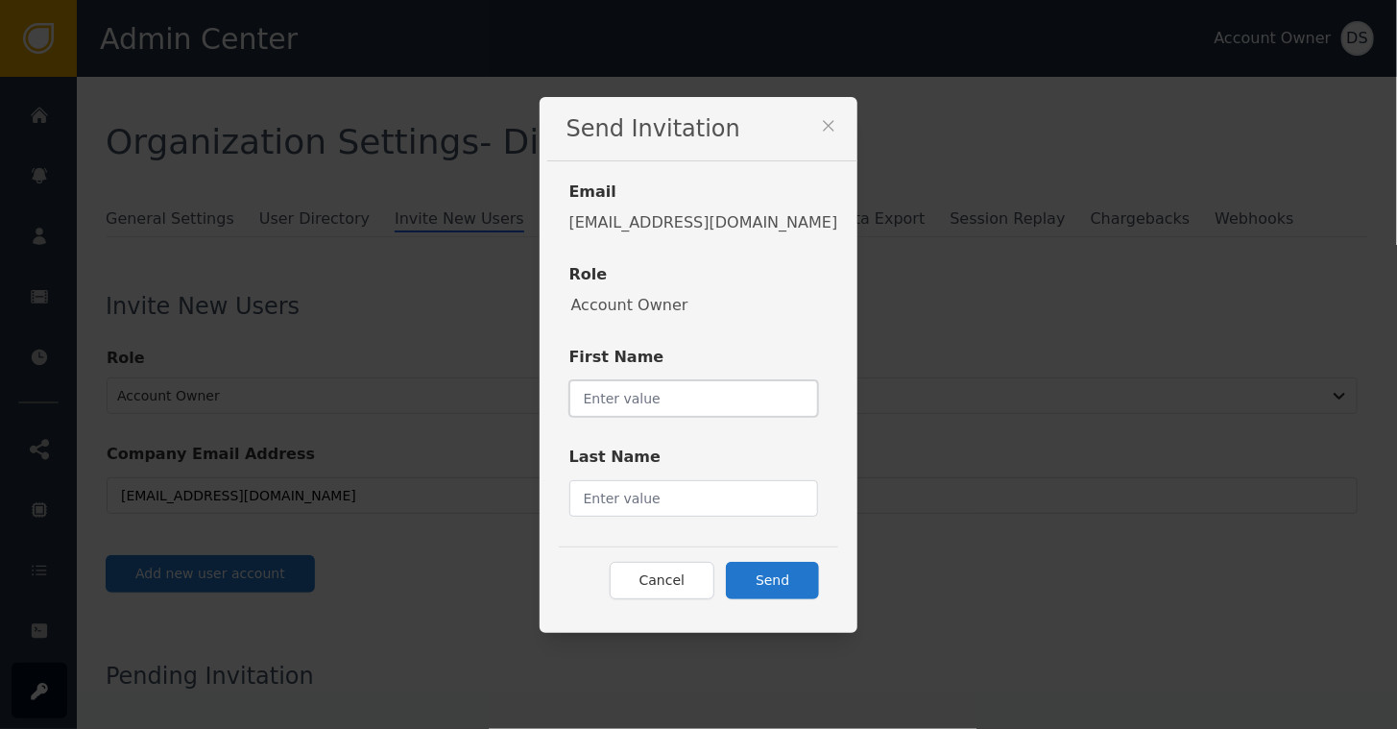
click at [608, 407] on input "text" at bounding box center [694, 398] width 250 height 36
type input "[PERSON_NAME]"
click at [740, 585] on button "Send" at bounding box center [772, 580] width 93 height 37
